Goal: Task Accomplishment & Management: Manage account settings

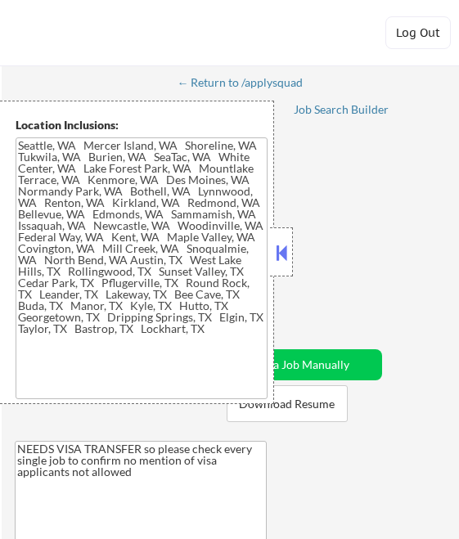
type textarea "[GEOGRAPHIC_DATA], [GEOGRAPHIC_DATA] [GEOGRAPHIC_DATA], [GEOGRAPHIC_DATA] [GEOG…"
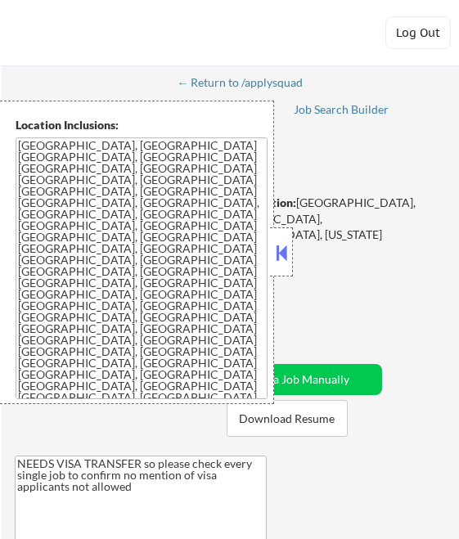
select select ""pending""
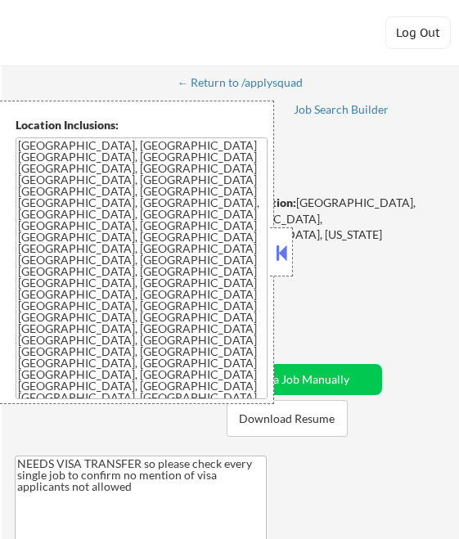
select select ""pending""
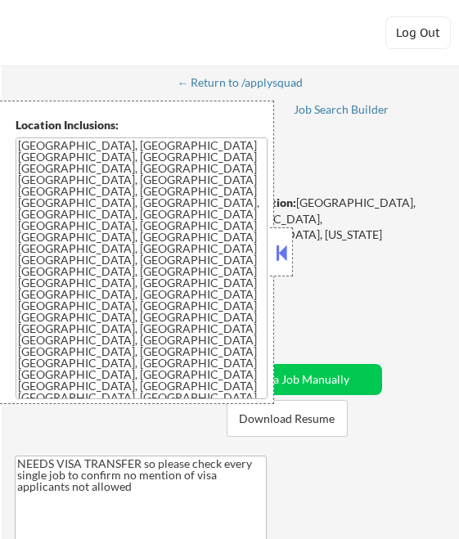
select select ""pending""
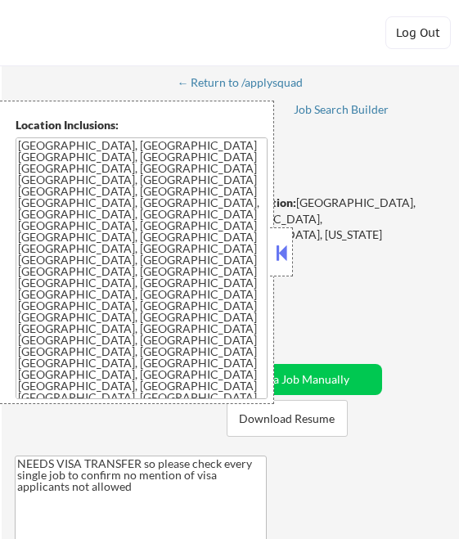
select select ""pending""
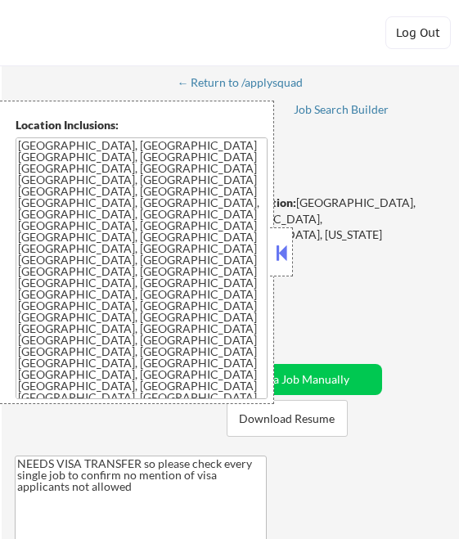
select select ""pending""
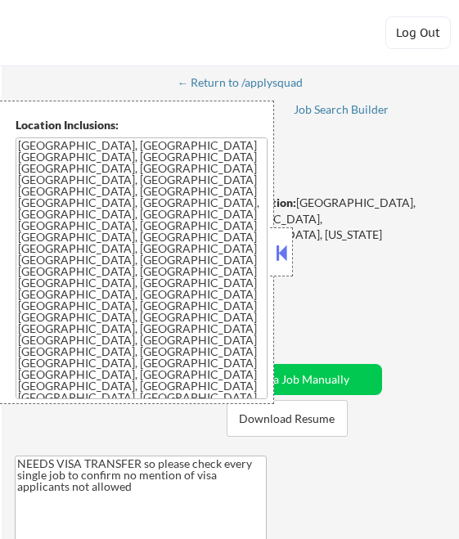
select select ""pending""
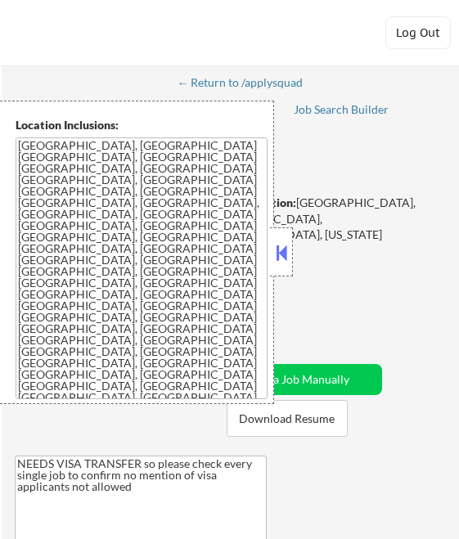
select select ""pending""
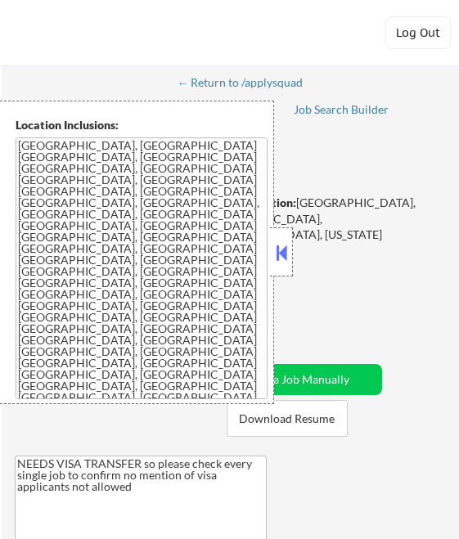
select select ""pending""
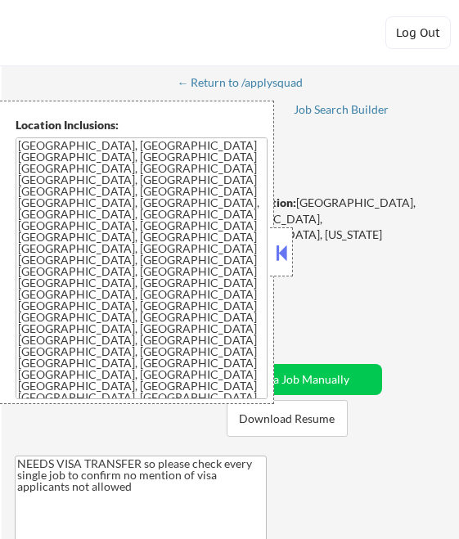
select select ""pending""
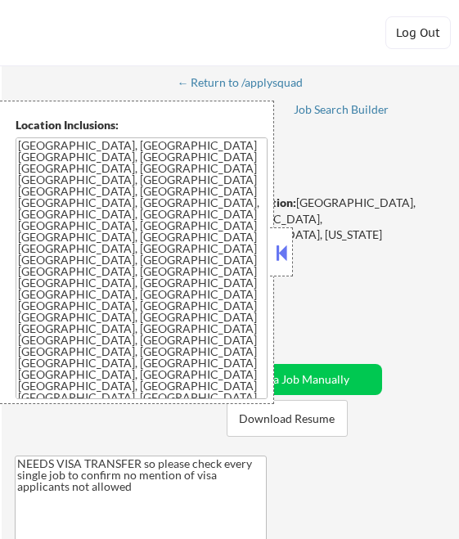
select select ""pending""
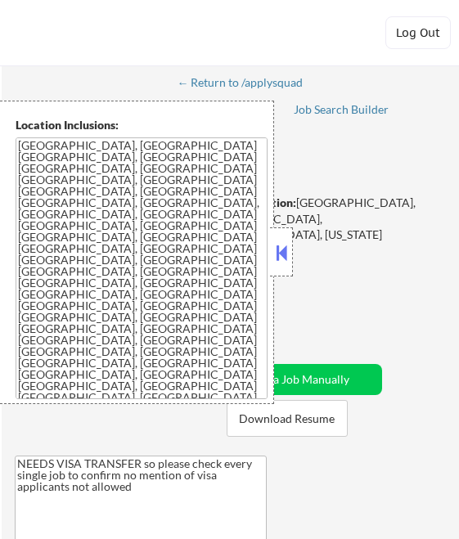
select select ""pending""
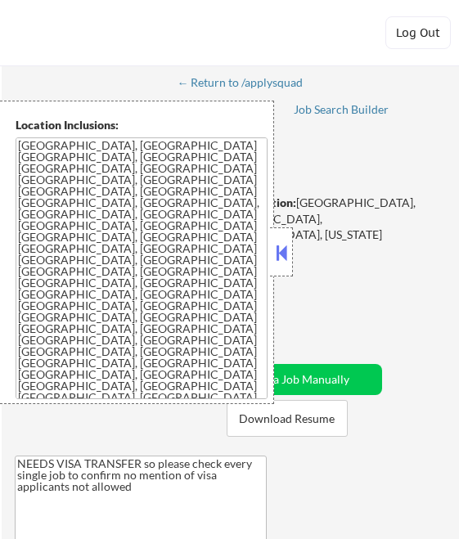
select select ""pending""
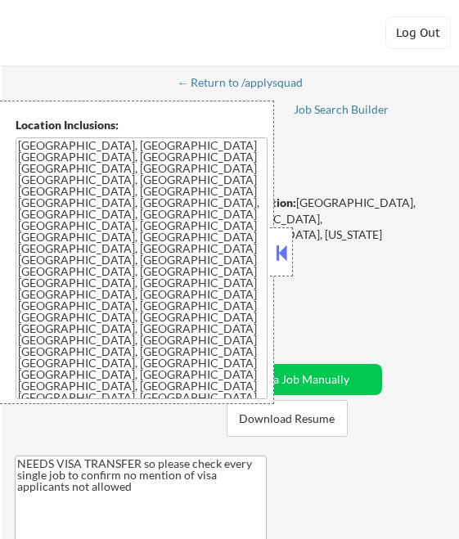
select select ""pending""
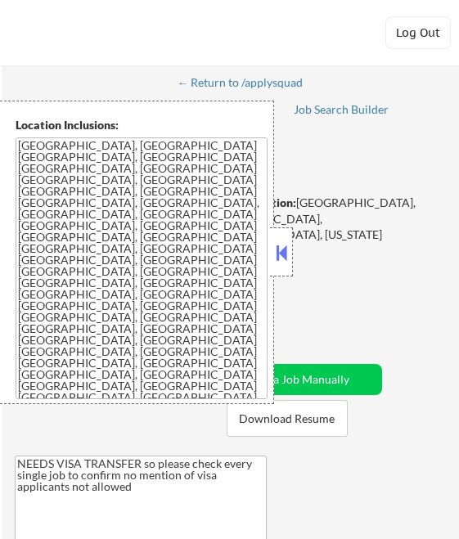
select select ""pending""
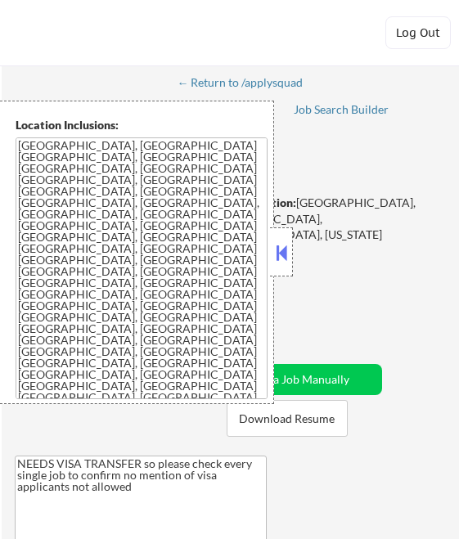
select select ""pending""
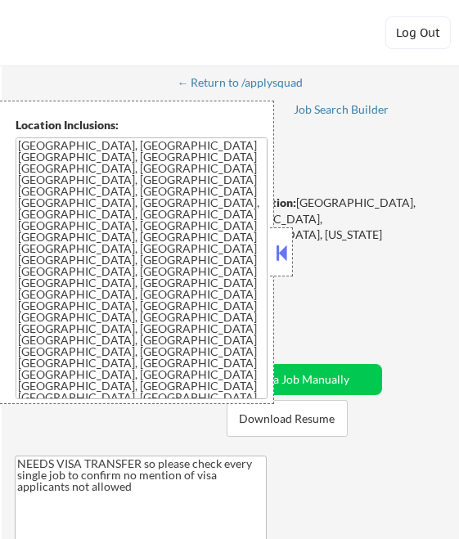
select select ""pending""
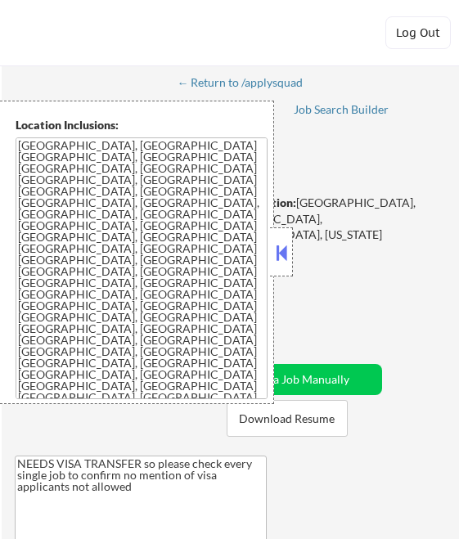
select select ""pending""
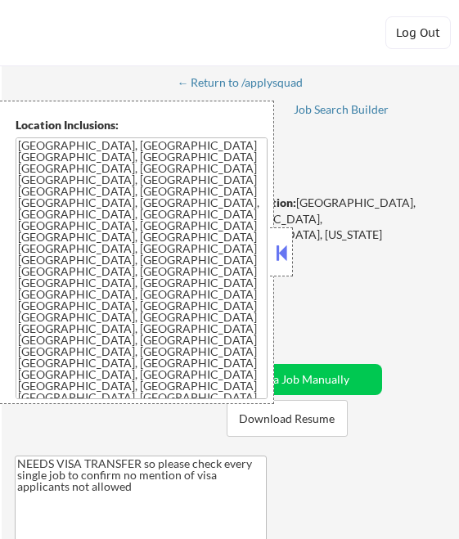
select select ""pending""
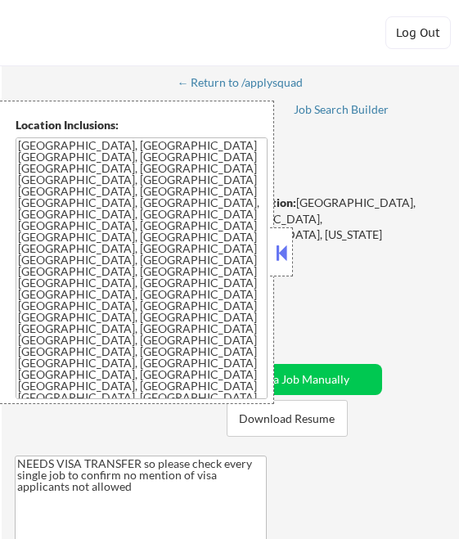
select select ""pending""
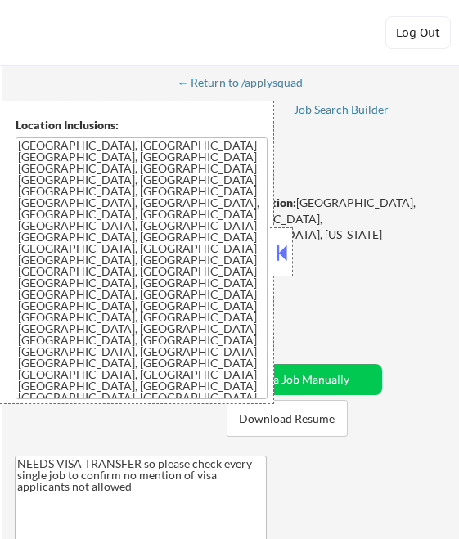
select select ""pending""
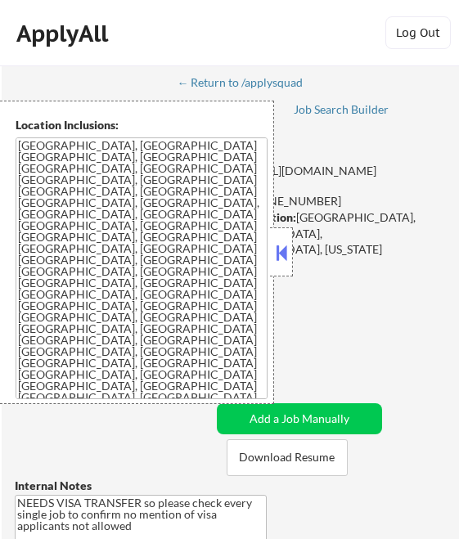
select select ""pending""
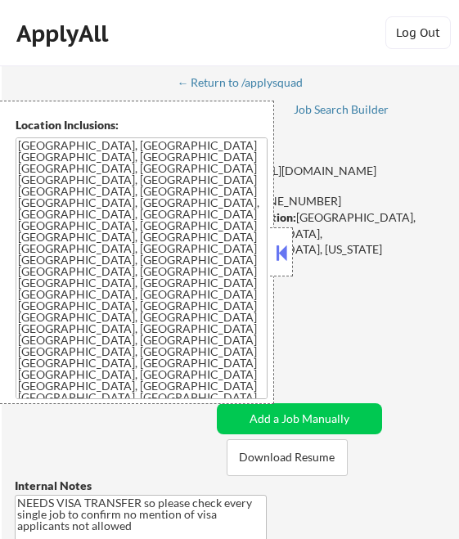
select select ""pending""
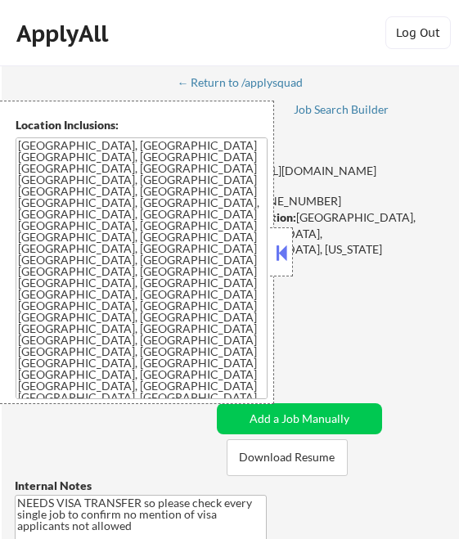
select select ""pending""
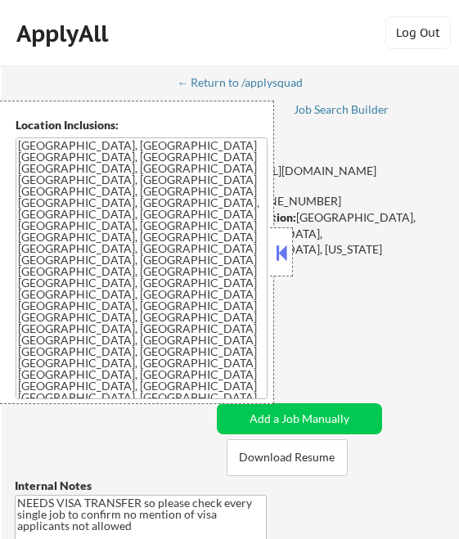
select select ""pending""
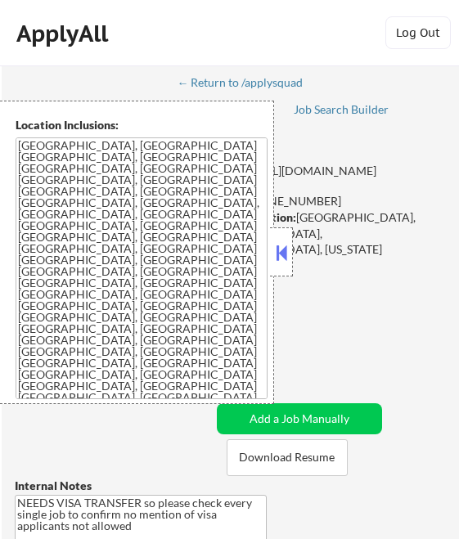
select select ""pending""
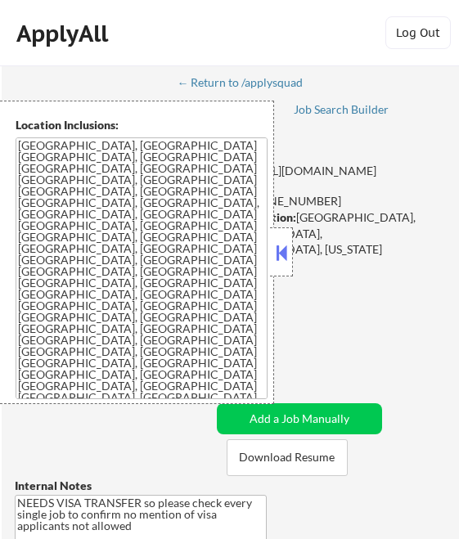
select select ""pending""
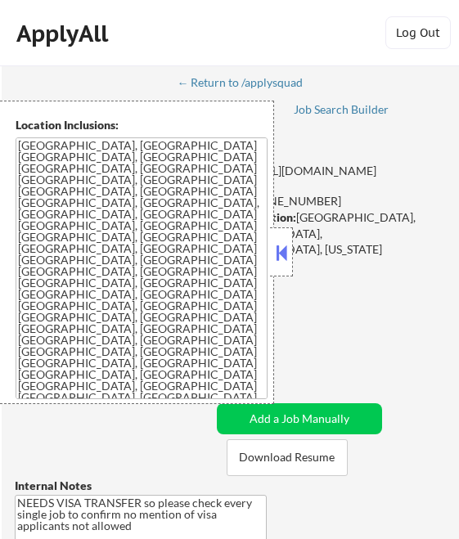
select select ""pending""
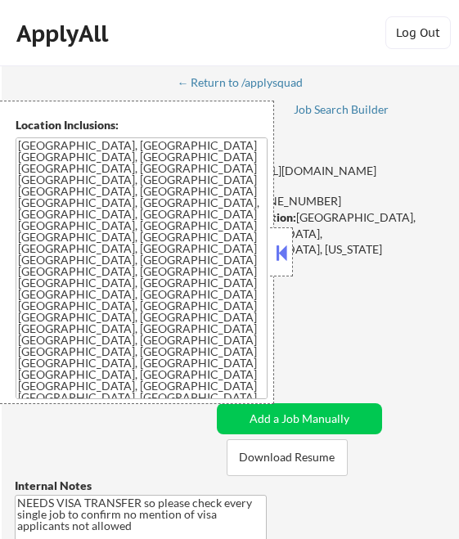
select select ""pending""
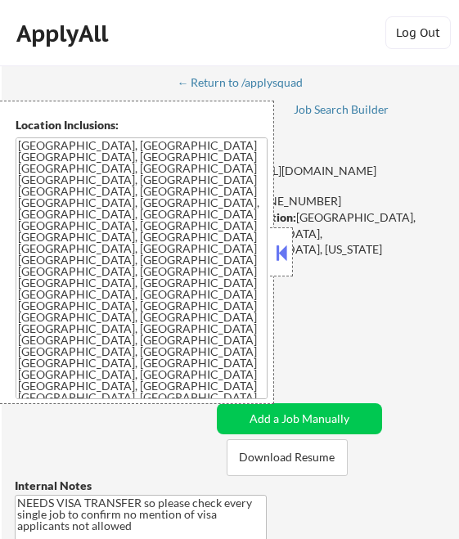
select select ""pending""
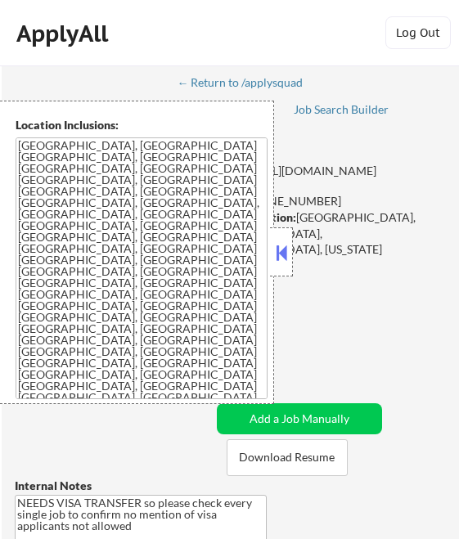
select select ""pending""
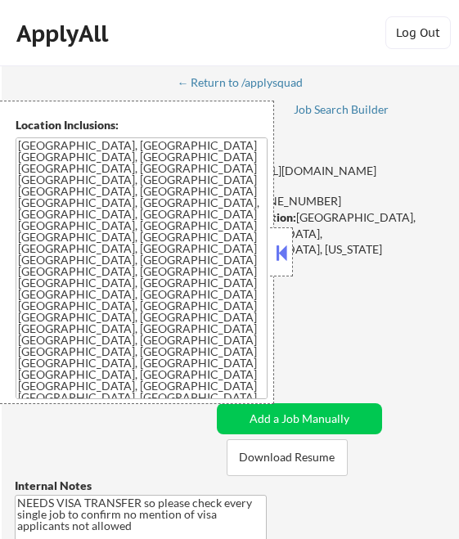
select select ""pending""
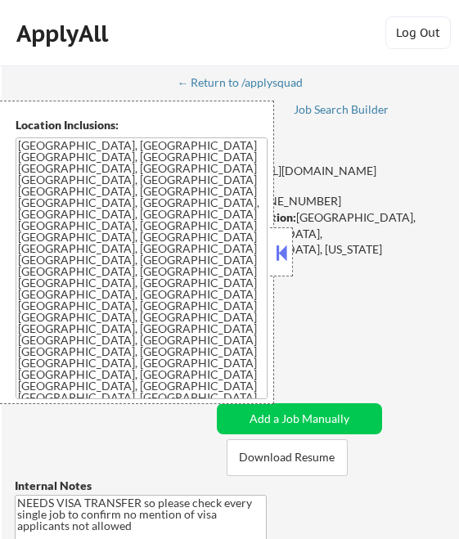
select select ""pending""
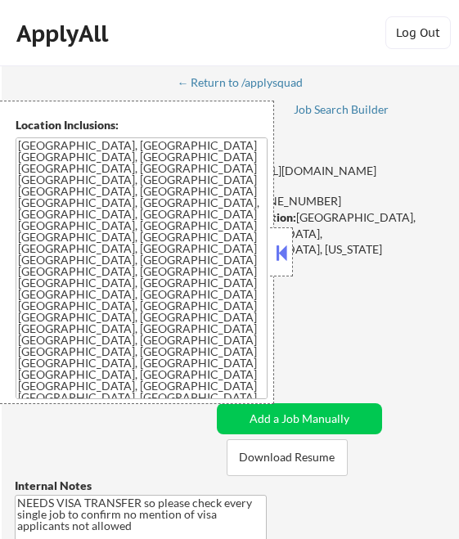
select select ""pending""
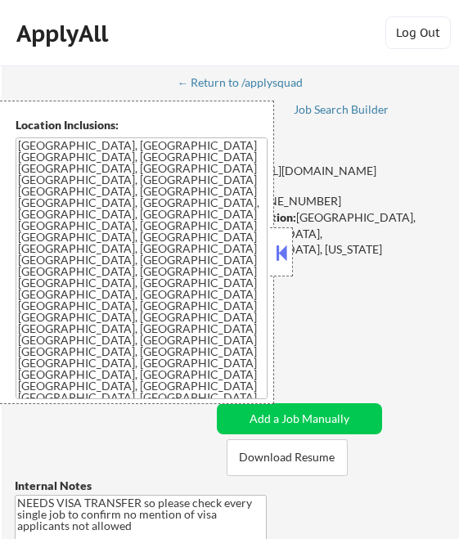
select select ""pending""
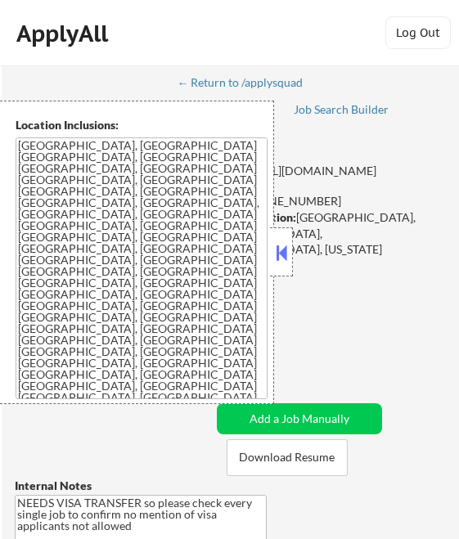
select select ""pending""
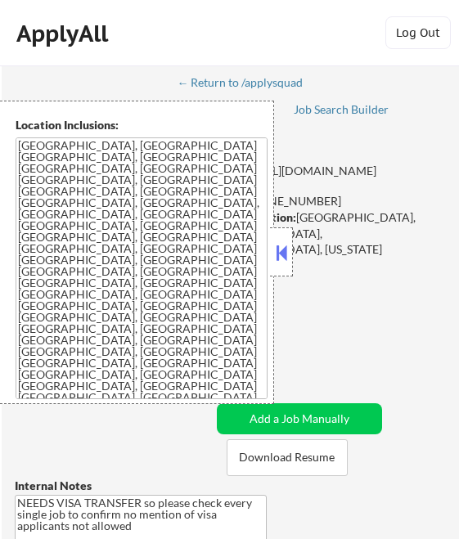
select select ""pending""
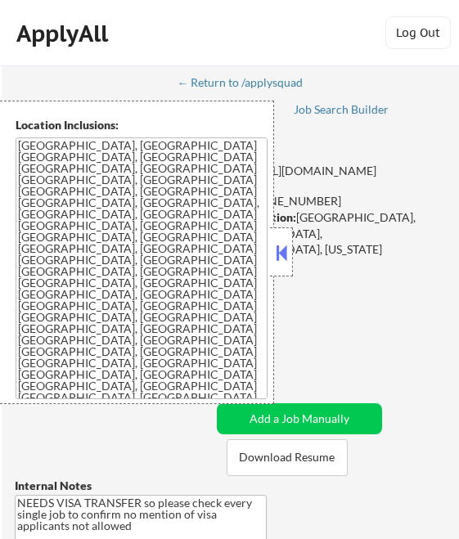
select select ""pending""
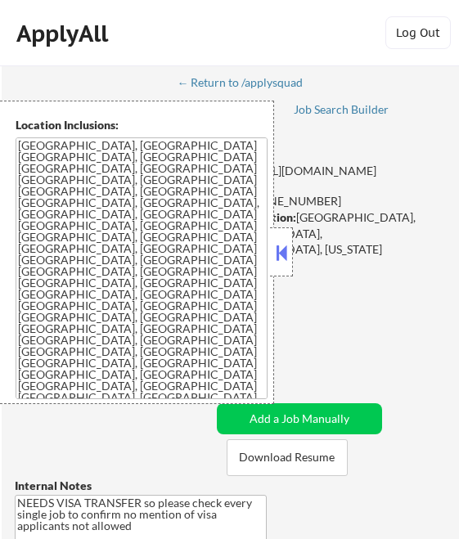
select select ""pending""
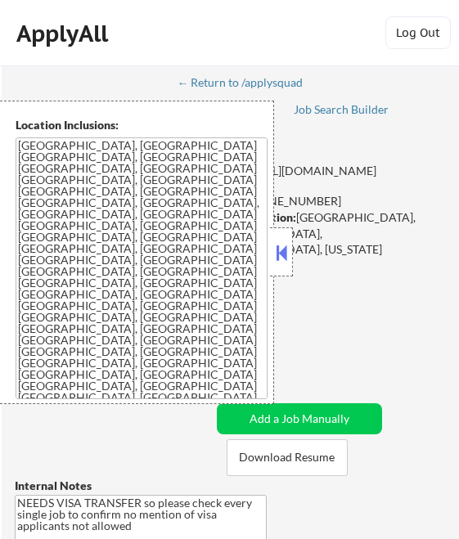
select select ""pending""
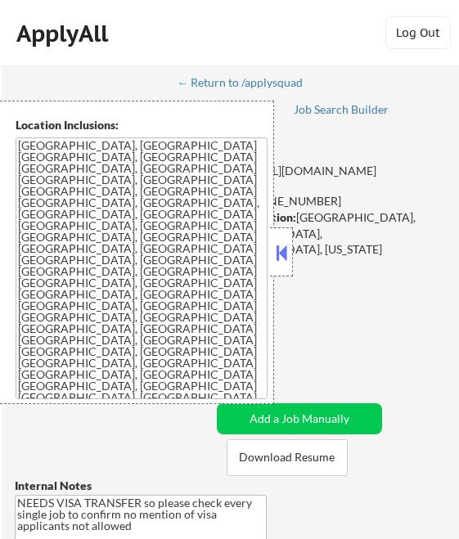
select select ""pending""
